Goal: Task Accomplishment & Management: Use online tool/utility

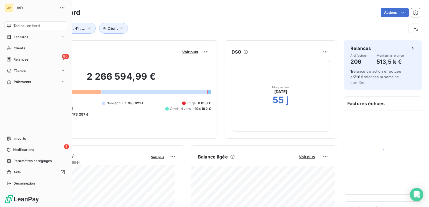
click at [28, 133] on div "Tableau de bord Factures Clients 80 Relances Tâches Paiements Imports 5 Notific…" at bounding box center [35, 104] width 63 height 167
click at [27, 138] on div "Imports" at bounding box center [35, 138] width 63 height 9
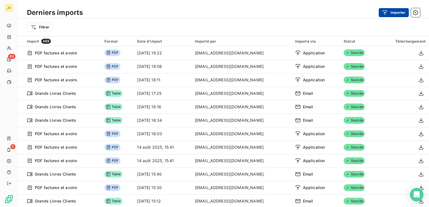
click at [395, 13] on button "Importer" at bounding box center [393, 12] width 30 height 9
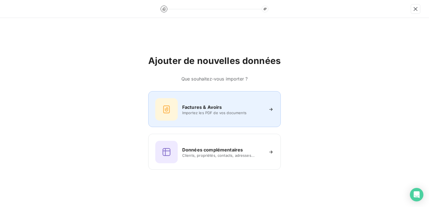
click at [195, 114] on span "Importez les PDF de vos documents" at bounding box center [222, 113] width 81 height 4
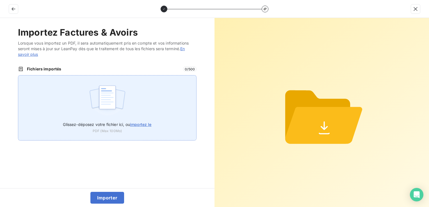
click at [116, 103] on img at bounding box center [107, 100] width 37 height 36
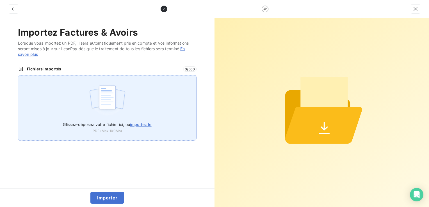
type input "C:\fakepath\250801-250831 FAC CX.PDF"
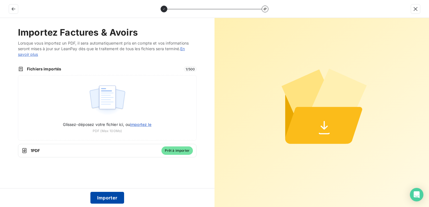
click at [101, 193] on button "Importer" at bounding box center [107, 198] width 34 height 12
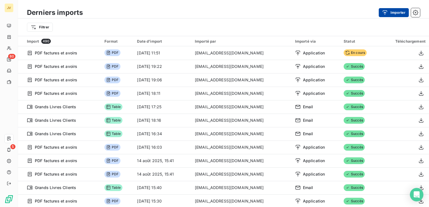
click at [398, 11] on button "Importer" at bounding box center [393, 12] width 30 height 9
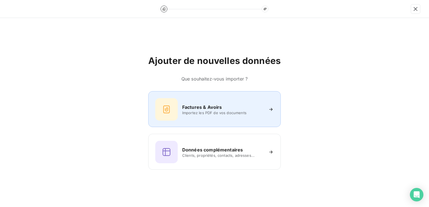
click at [208, 102] on div "Factures & Avoirs Importez les PDF de vos documents" at bounding box center [214, 109] width 118 height 22
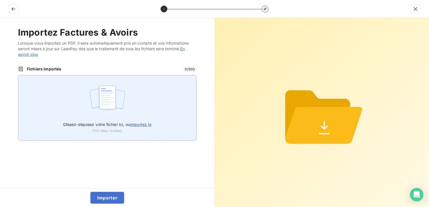
click at [104, 92] on img at bounding box center [107, 100] width 37 height 36
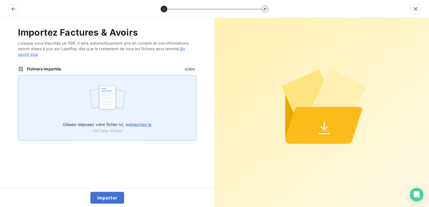
type input "C:\fakepath\250801-250831-AV CX.PDF"
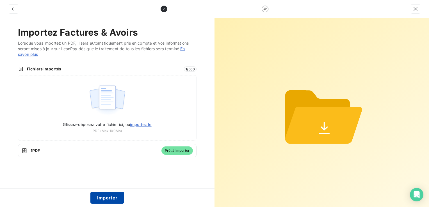
click at [112, 196] on button "Importer" at bounding box center [107, 198] width 34 height 12
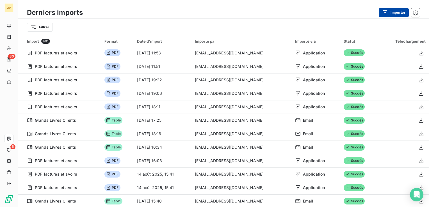
click at [404, 11] on button "Importer" at bounding box center [393, 12] width 30 height 9
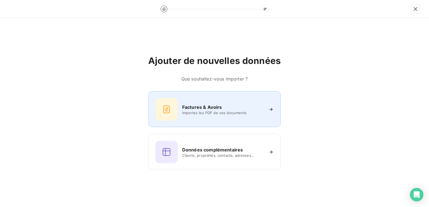
click at [194, 98] on div "Factures & Avoirs Importez les PDF de vos documents" at bounding box center [214, 109] width 132 height 36
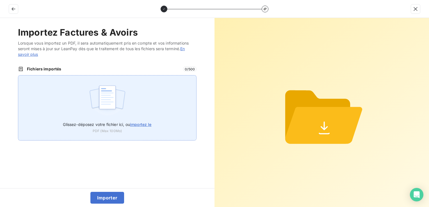
click at [113, 88] on img at bounding box center [107, 100] width 37 height 36
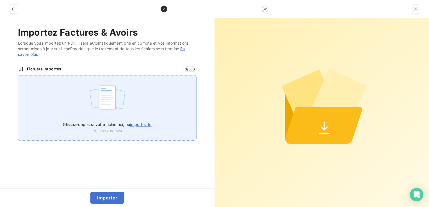
type input "C:\fakepath\250801-250910 FAC NF.PDF"
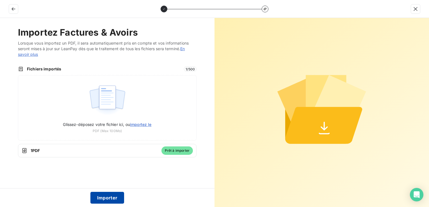
click at [104, 199] on button "Importer" at bounding box center [107, 198] width 34 height 12
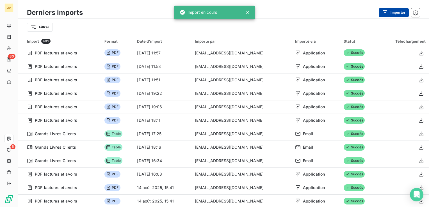
click at [390, 11] on button "Importer" at bounding box center [393, 12] width 30 height 9
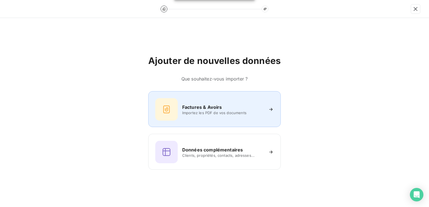
click at [209, 109] on h6 "Factures & Avoirs" at bounding box center [202, 107] width 40 height 7
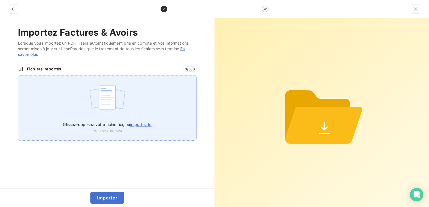
click at [111, 91] on img at bounding box center [107, 100] width 37 height 36
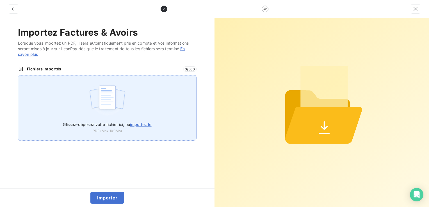
type input "C:\fakepath\250801-250910 FAC NX.PDF"
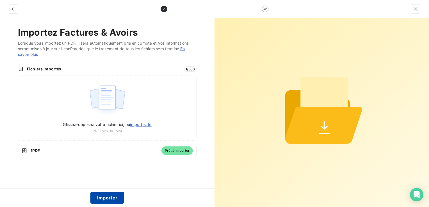
click at [102, 196] on button "Importer" at bounding box center [107, 198] width 34 height 12
